Goal: Task Accomplishment & Management: Use online tool/utility

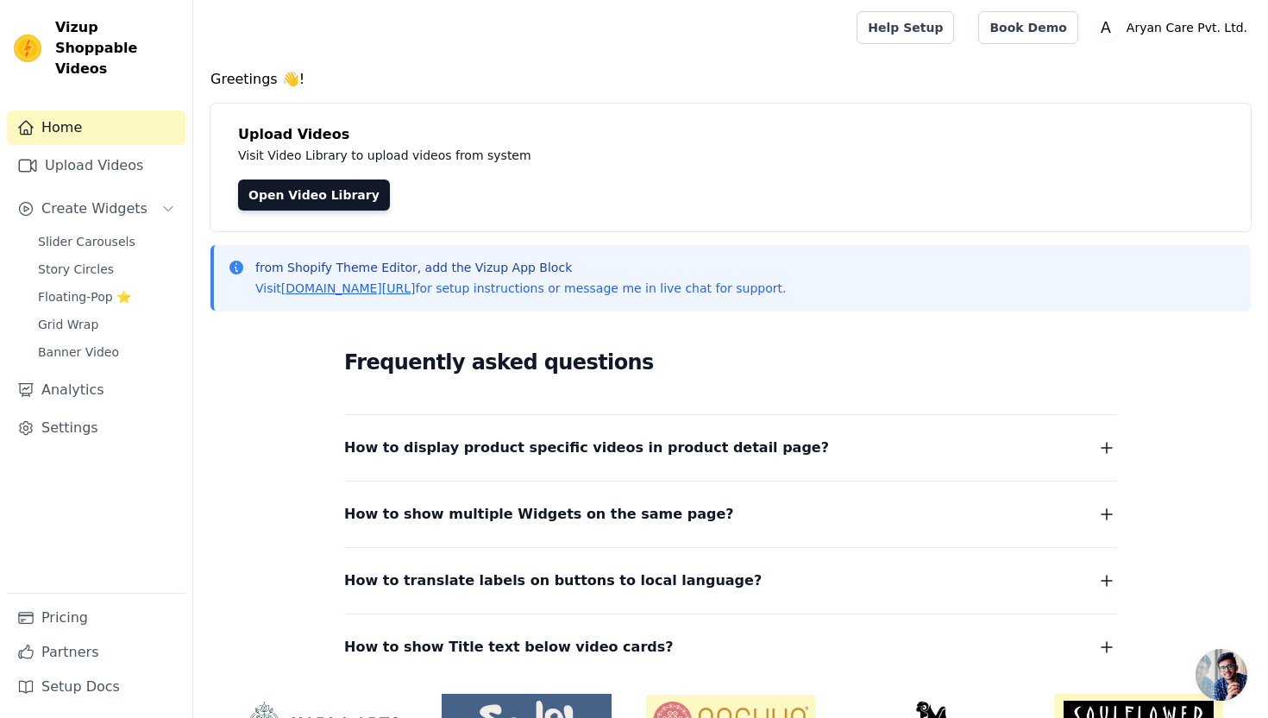
click at [824, 74] on h4 "Greetings 👋!" at bounding box center [730, 79] width 1040 height 21
click at [80, 148] on link "Upload Videos" at bounding box center [96, 165] width 179 height 35
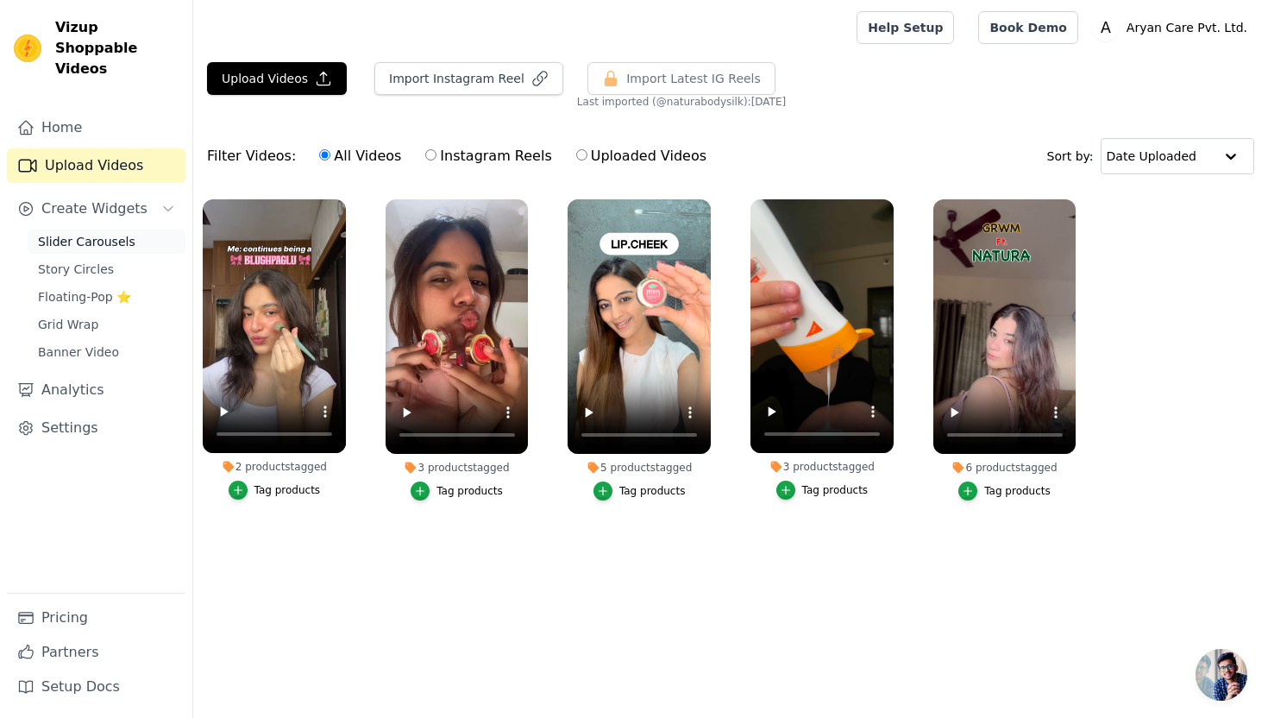
click at [69, 233] on span "Slider Carousels" at bounding box center [86, 241] width 97 height 17
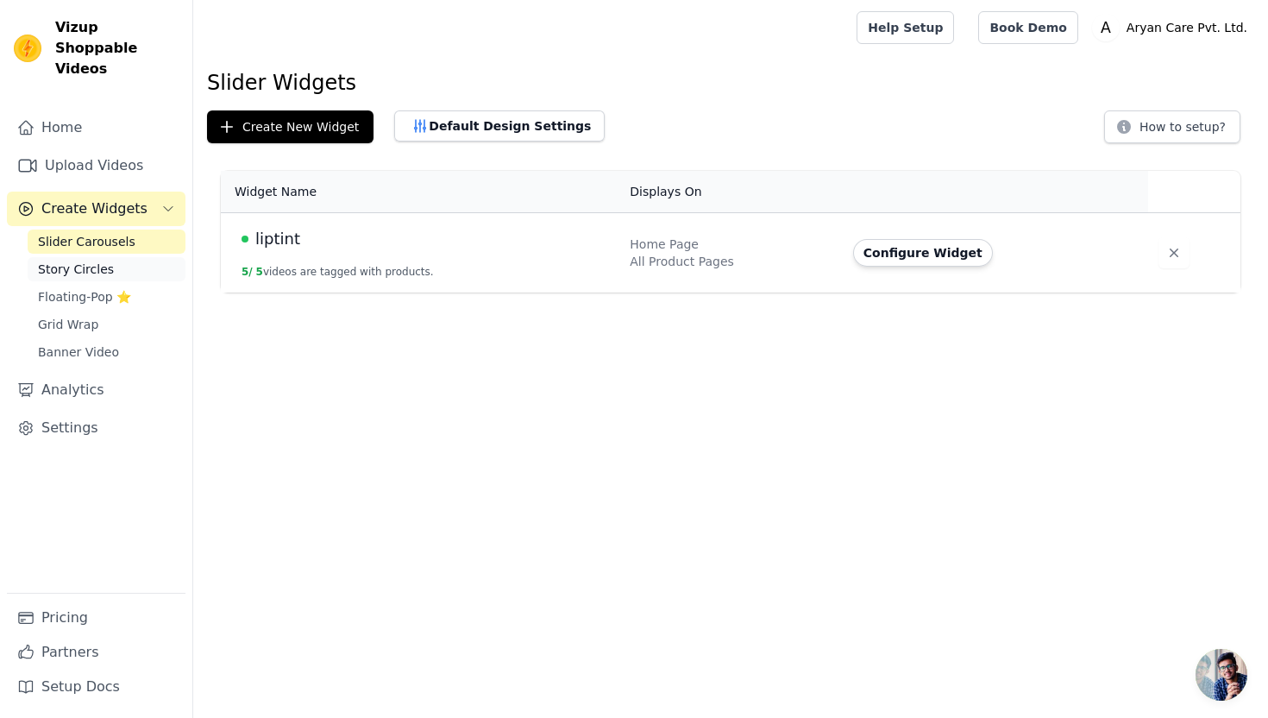
click at [104, 261] on span "Story Circles" at bounding box center [76, 269] width 76 height 17
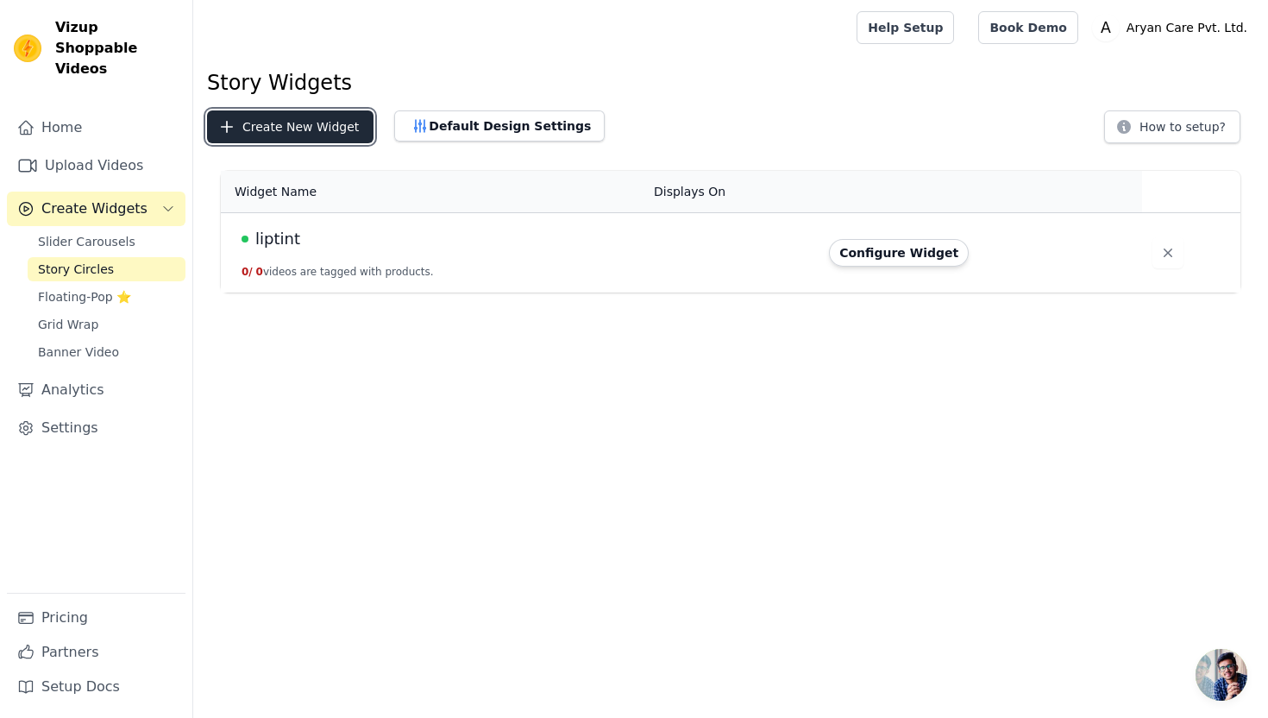
click at [283, 125] on button "Create New Widget" at bounding box center [290, 126] width 166 height 33
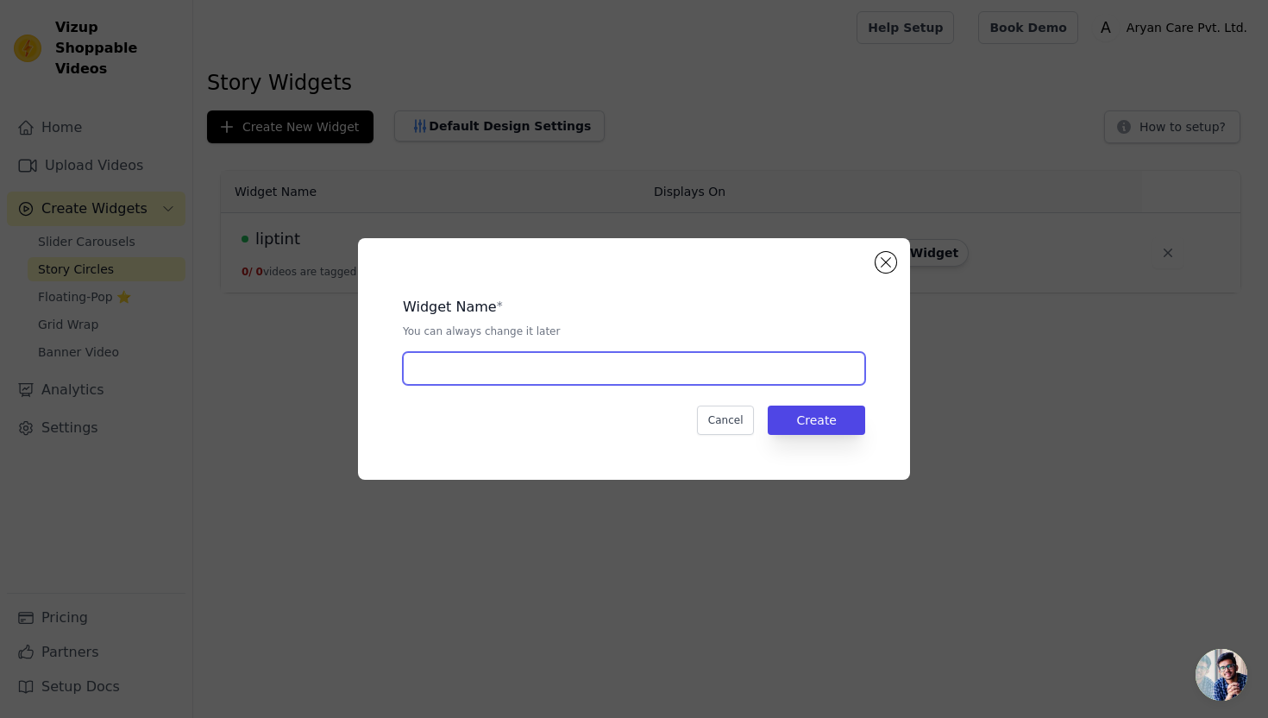
click at [539, 368] on input "text" at bounding box center [634, 368] width 462 height 33
type input "product"
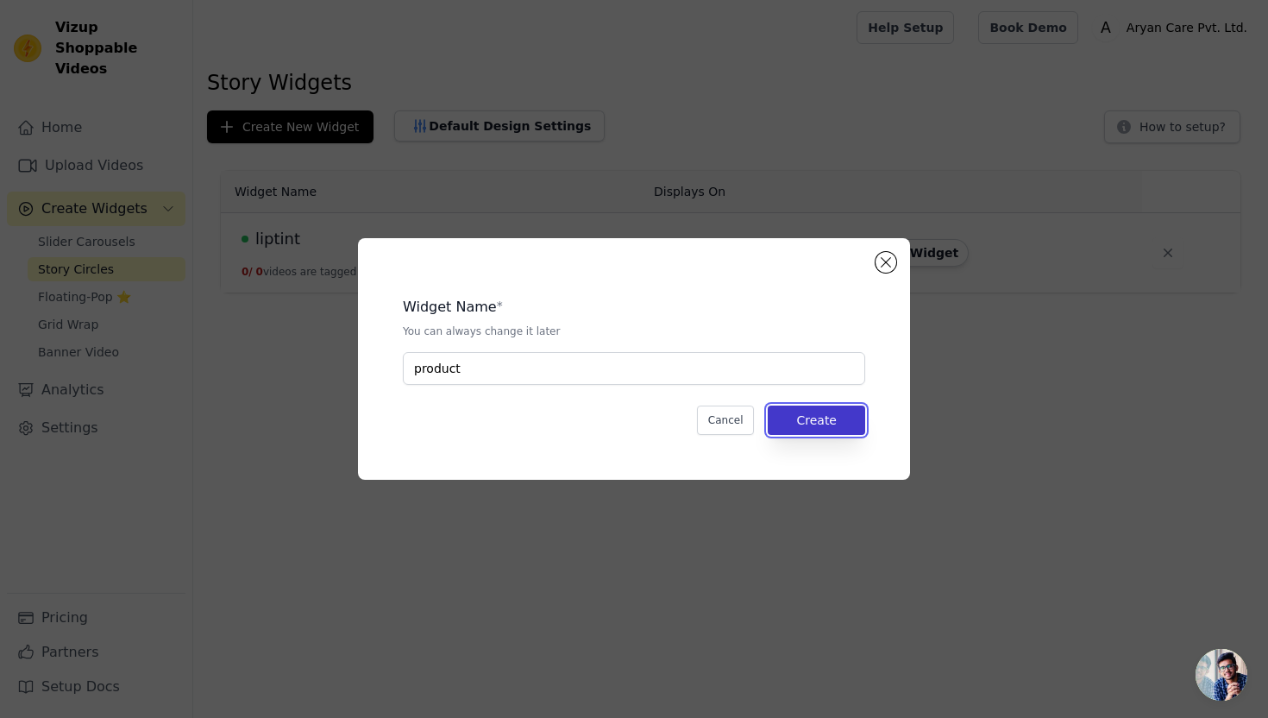
click at [845, 413] on button "Create" at bounding box center [816, 419] width 97 height 29
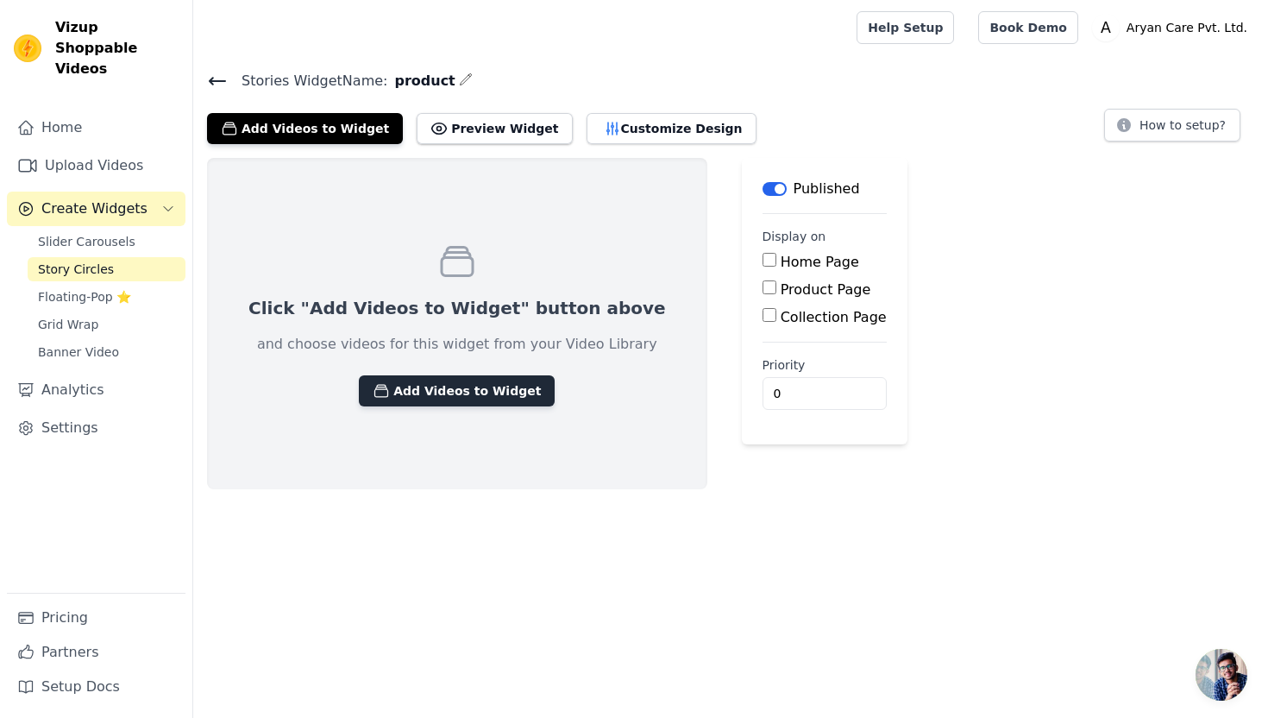
click at [447, 390] on button "Add Videos to Widget" at bounding box center [457, 390] width 196 height 31
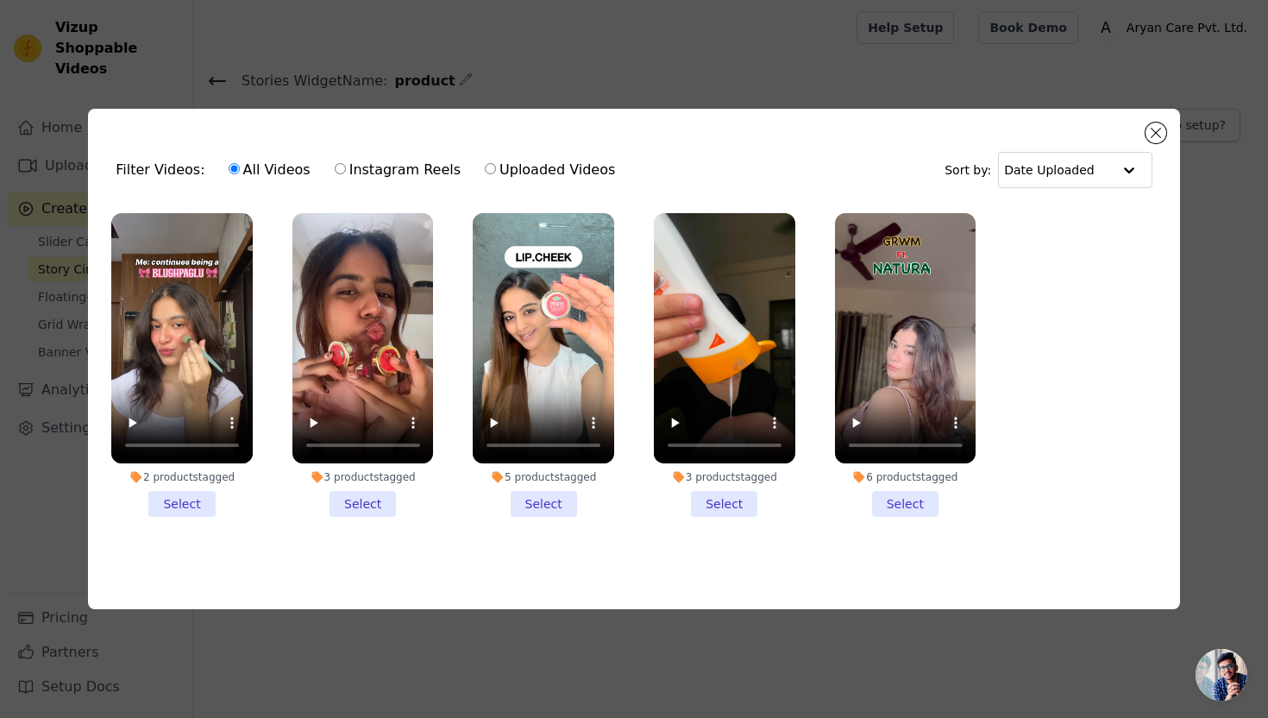
click at [335, 169] on input "Instagram Reels" at bounding box center [340, 168] width 11 height 11
radio input "true"
click at [484, 170] on label "Uploaded Videos" at bounding box center [550, 170] width 132 height 22
click at [485, 170] on input "Uploaded Videos" at bounding box center [490, 168] width 11 height 11
radio input "true"
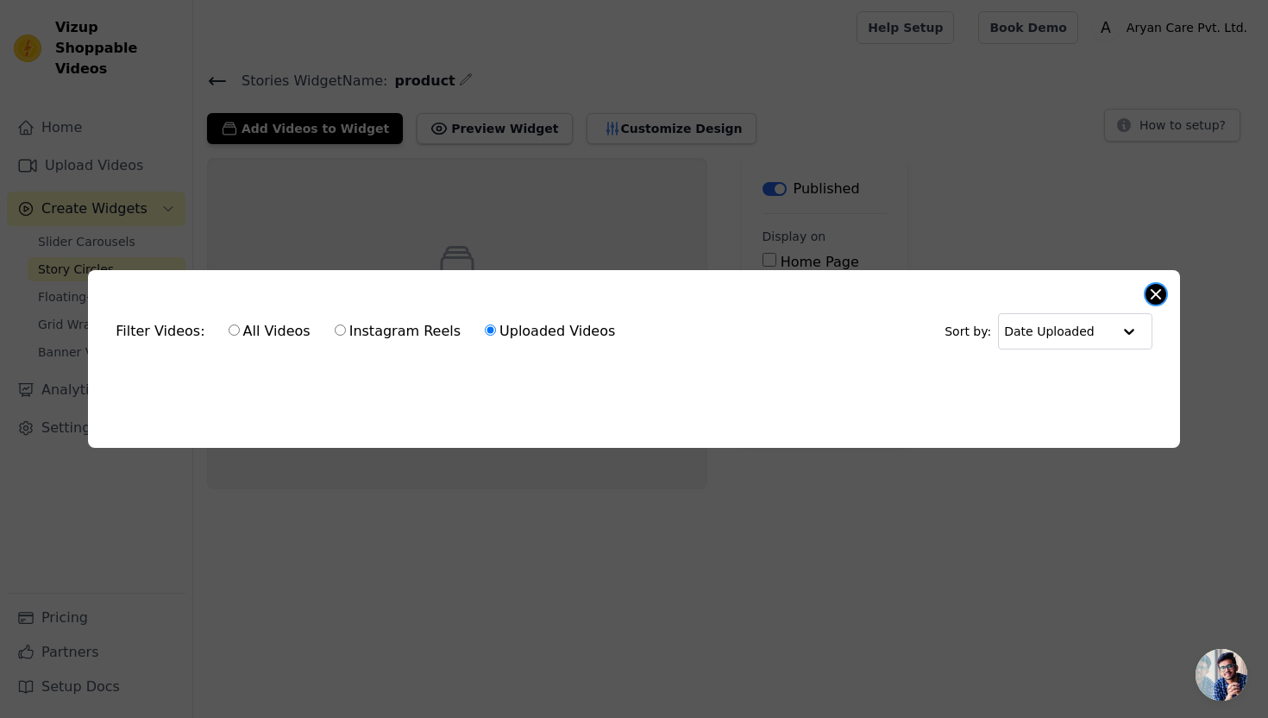
click at [1154, 286] on button "Close modal" at bounding box center [1156, 294] width 21 height 21
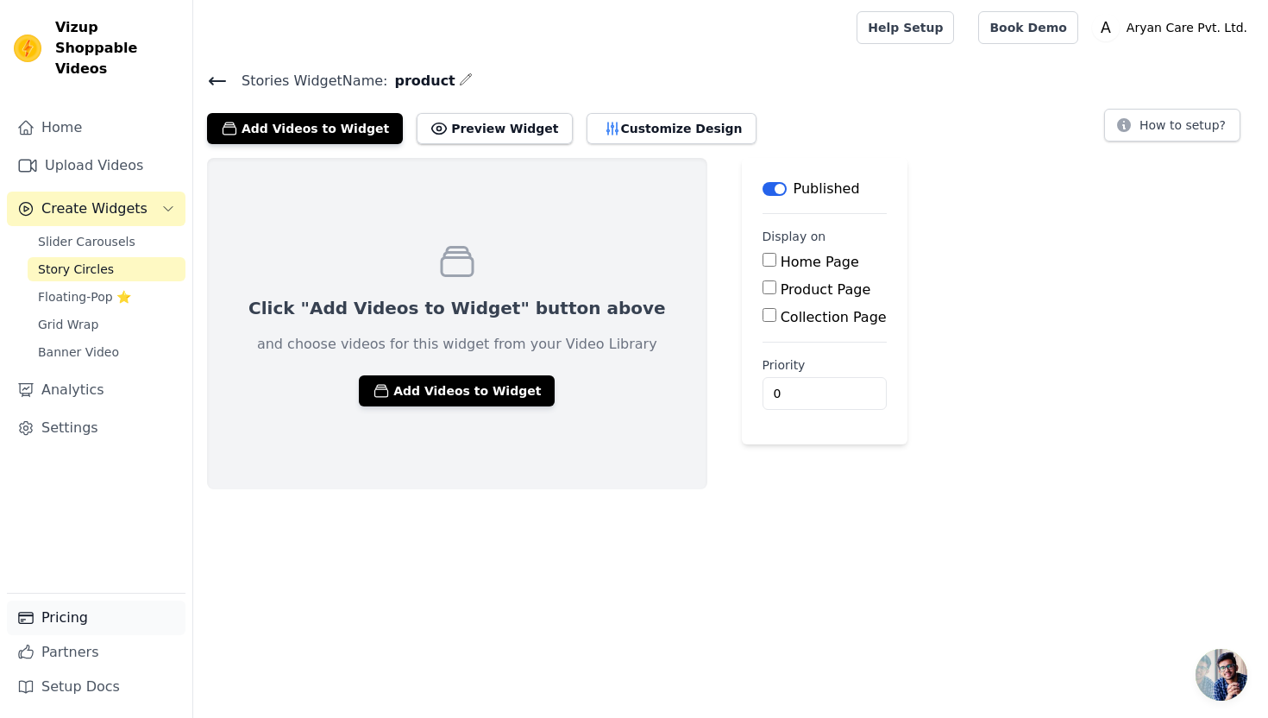
click at [89, 603] on link "Pricing" at bounding box center [96, 617] width 179 height 35
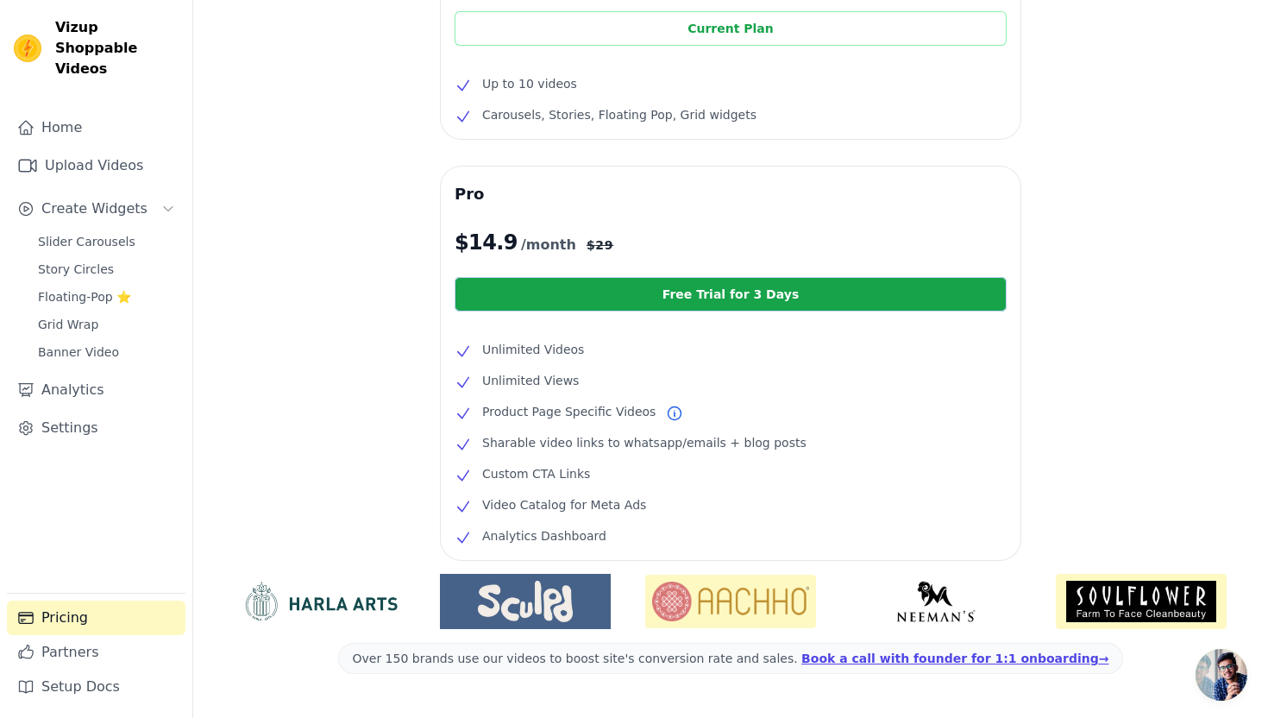
scroll to position [188, 0]
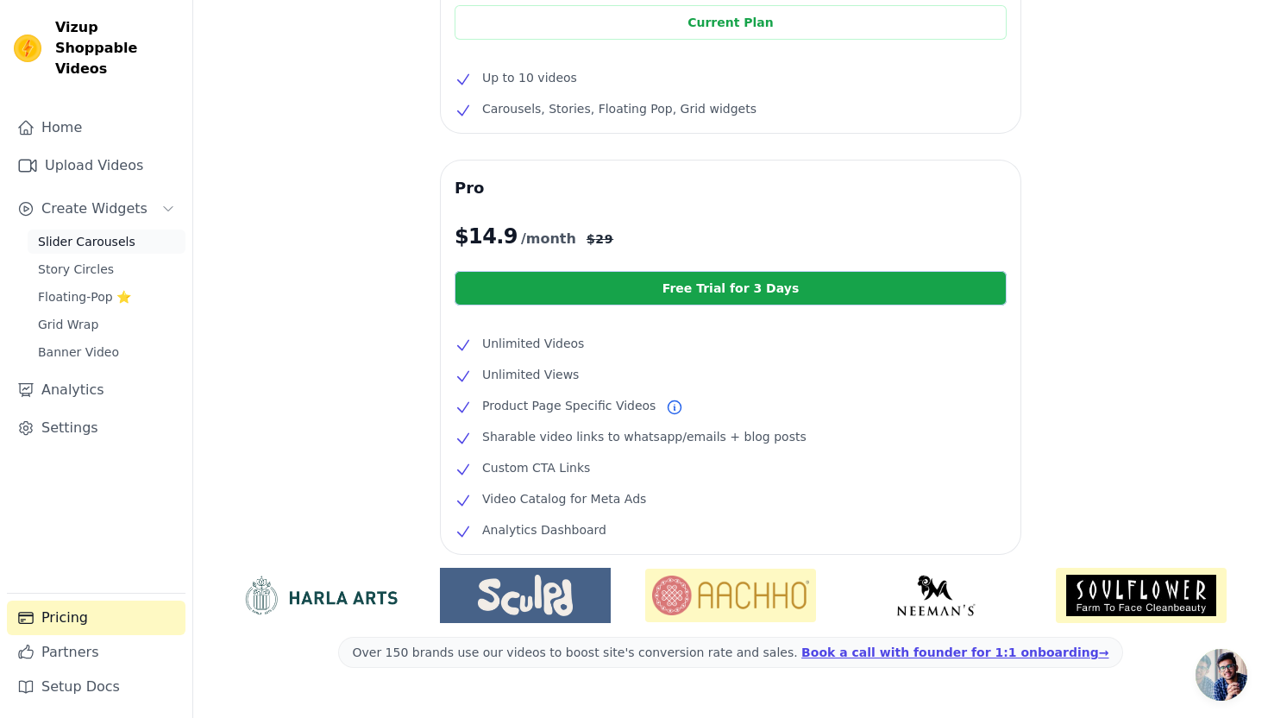
click at [110, 233] on span "Slider Carousels" at bounding box center [86, 241] width 97 height 17
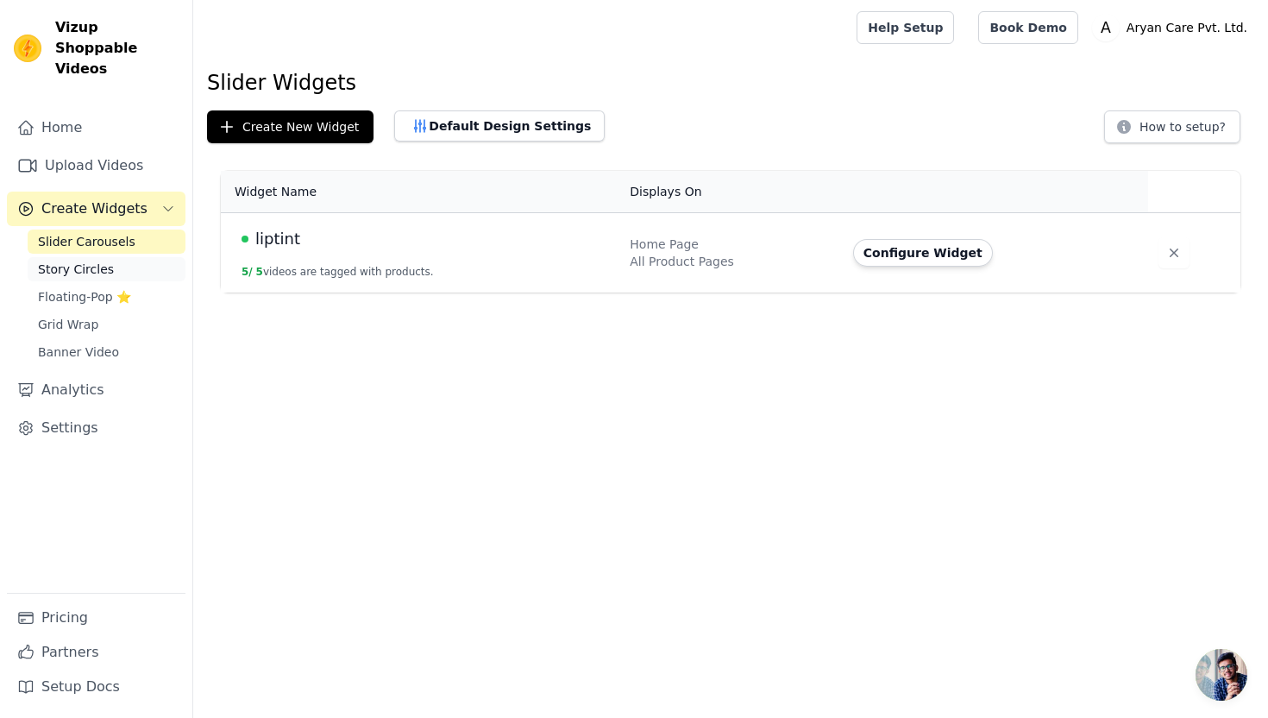
click at [120, 257] on link "Story Circles" at bounding box center [107, 269] width 158 height 24
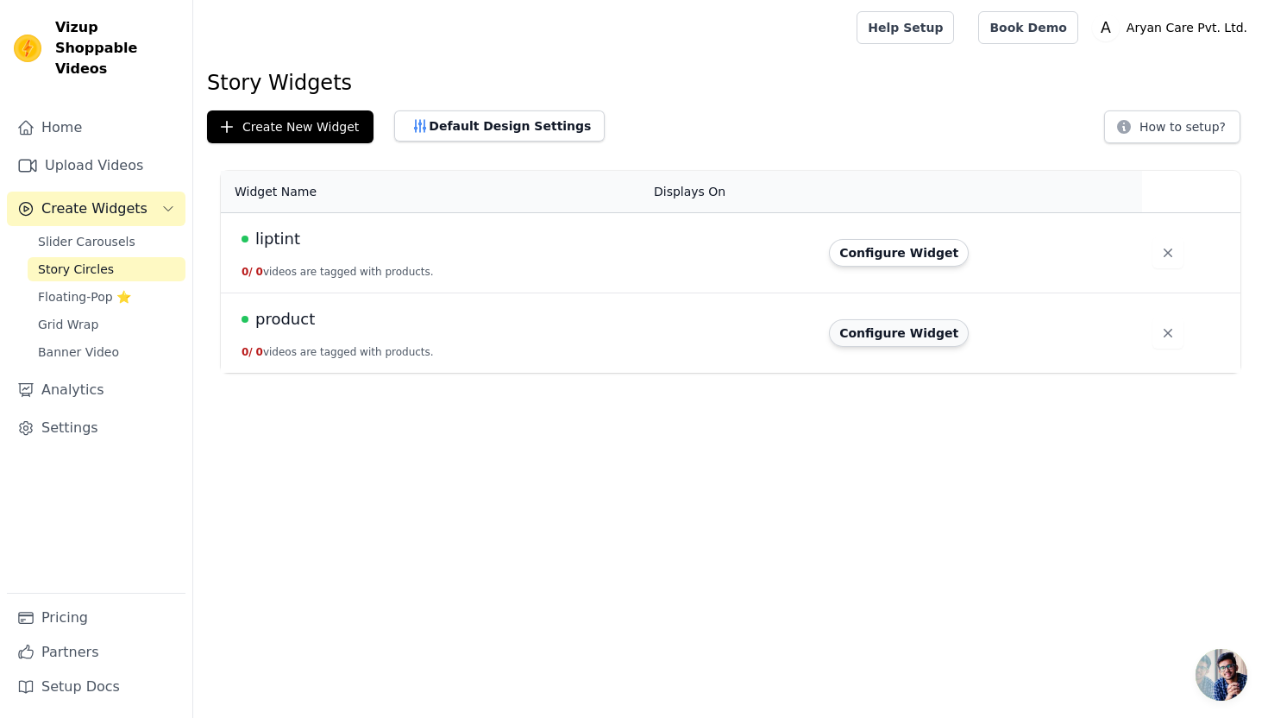
click at [927, 334] on button "Configure Widget" at bounding box center [899, 333] width 140 height 28
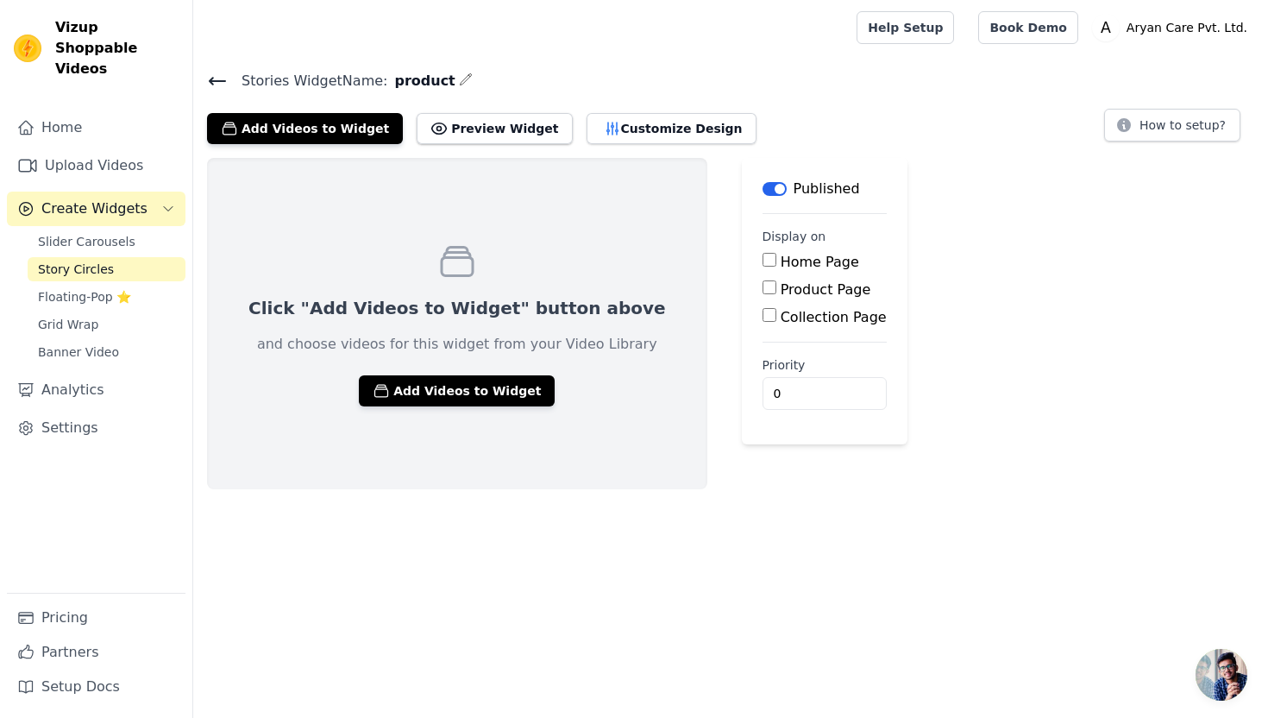
click at [211, 78] on icon at bounding box center [218, 81] width 16 height 7
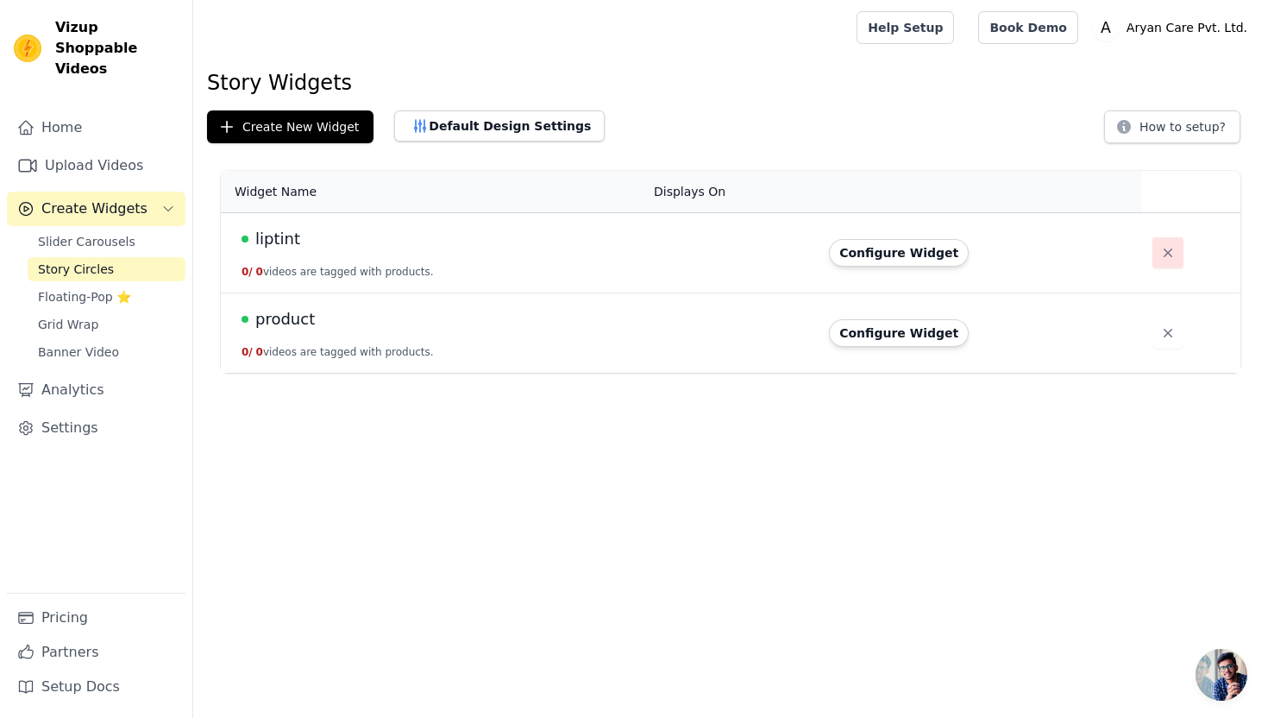
click at [1165, 248] on icon "button" at bounding box center [1167, 252] width 17 height 17
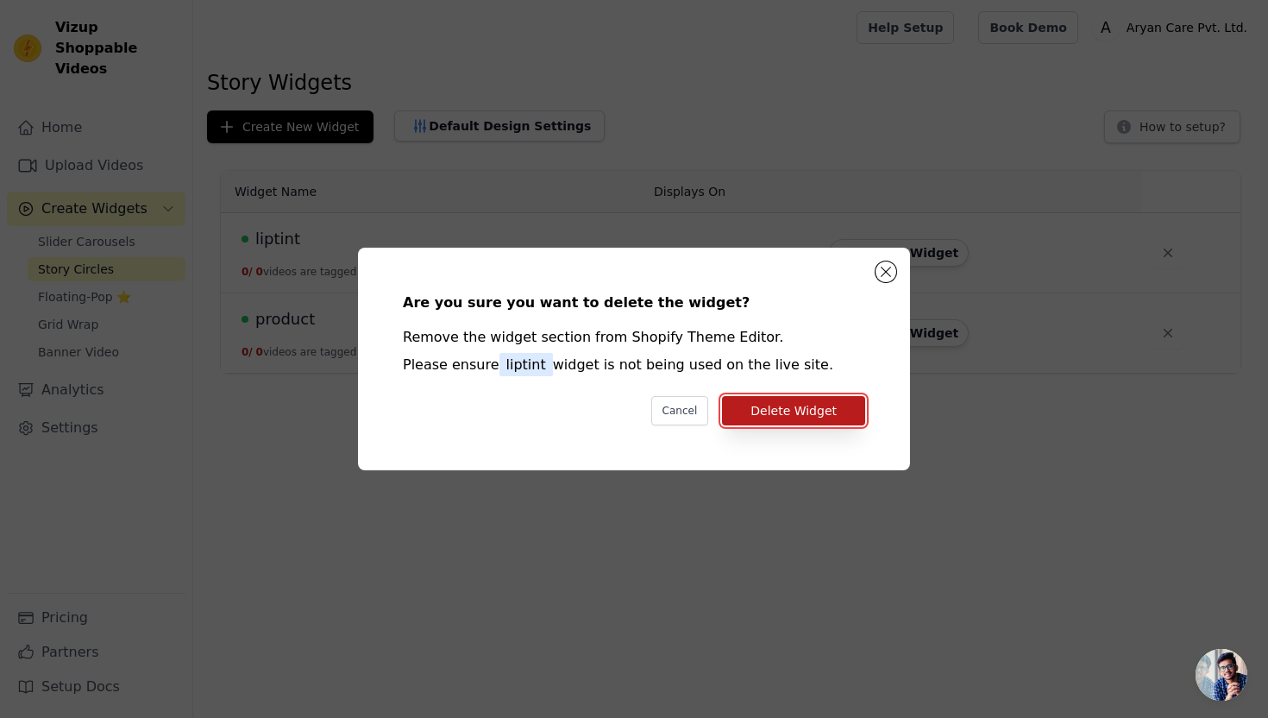
click at [807, 402] on button "Delete Widget" at bounding box center [793, 410] width 143 height 29
